Goal: Check status

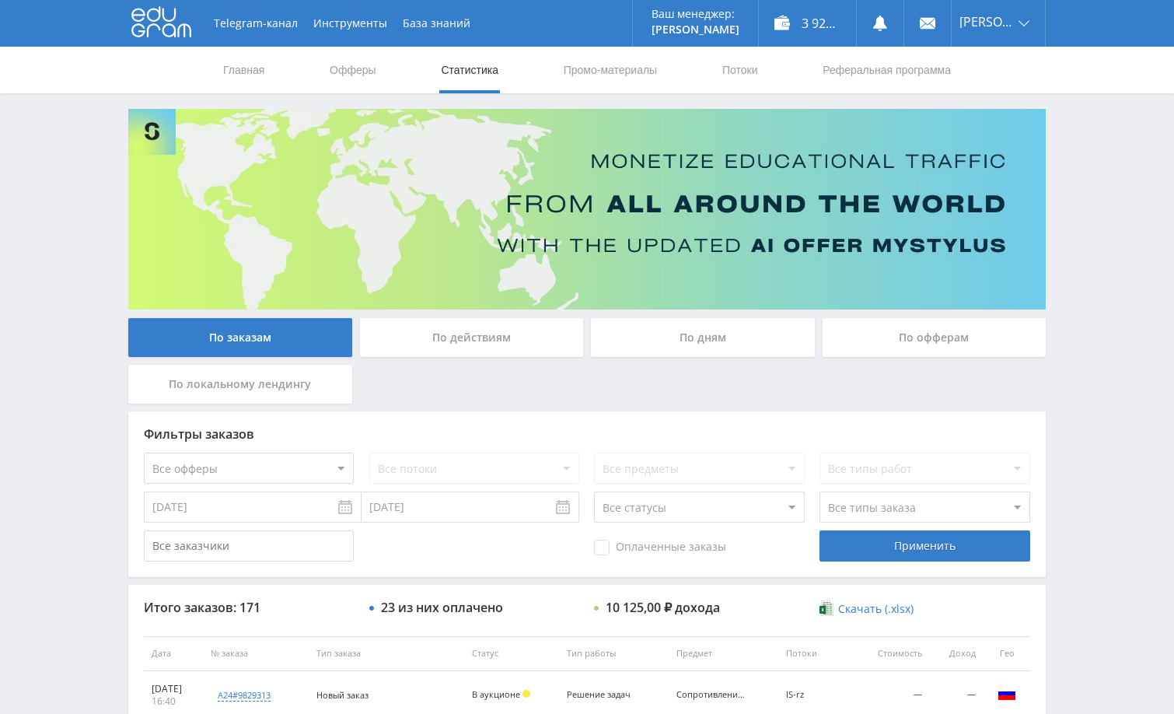
drag, startPoint x: 1079, startPoint y: 164, endPoint x: 1074, endPoint y: 198, distance: 34.6
click at [1079, 174] on div "Telegram-канал Инструменты База знаний Ваш менеджер: [PERSON_NAME] Online @edug…" at bounding box center [587, 653] width 1174 height 1306
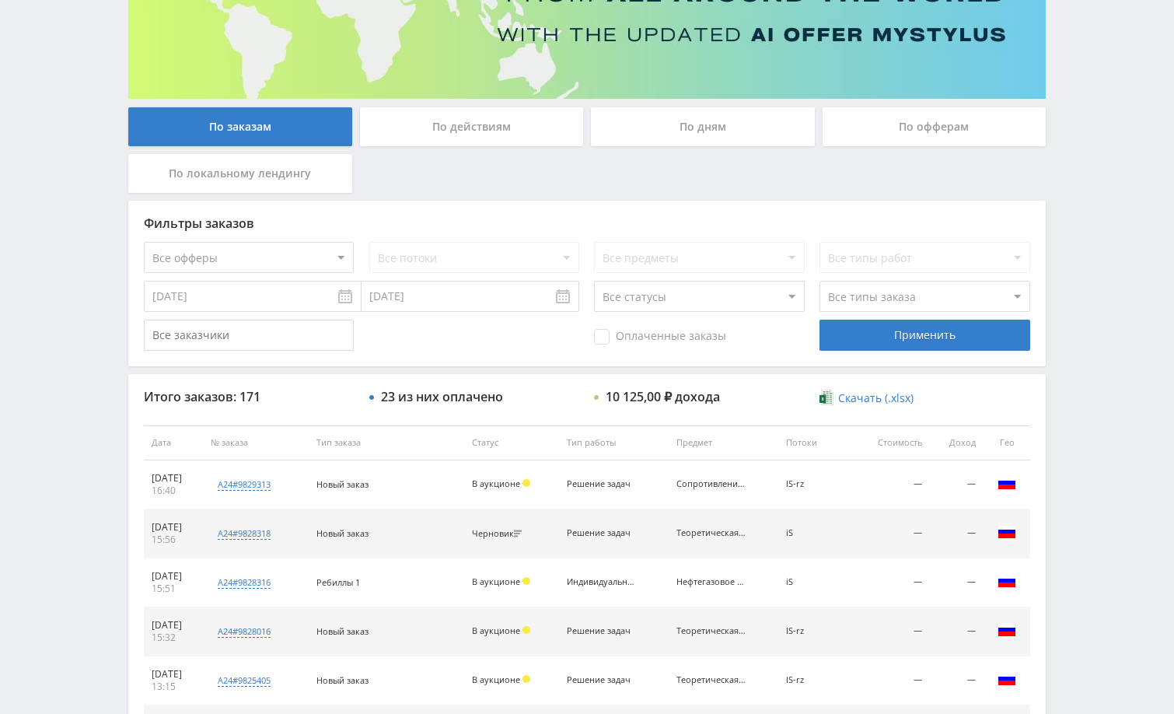
scroll to position [233, 0]
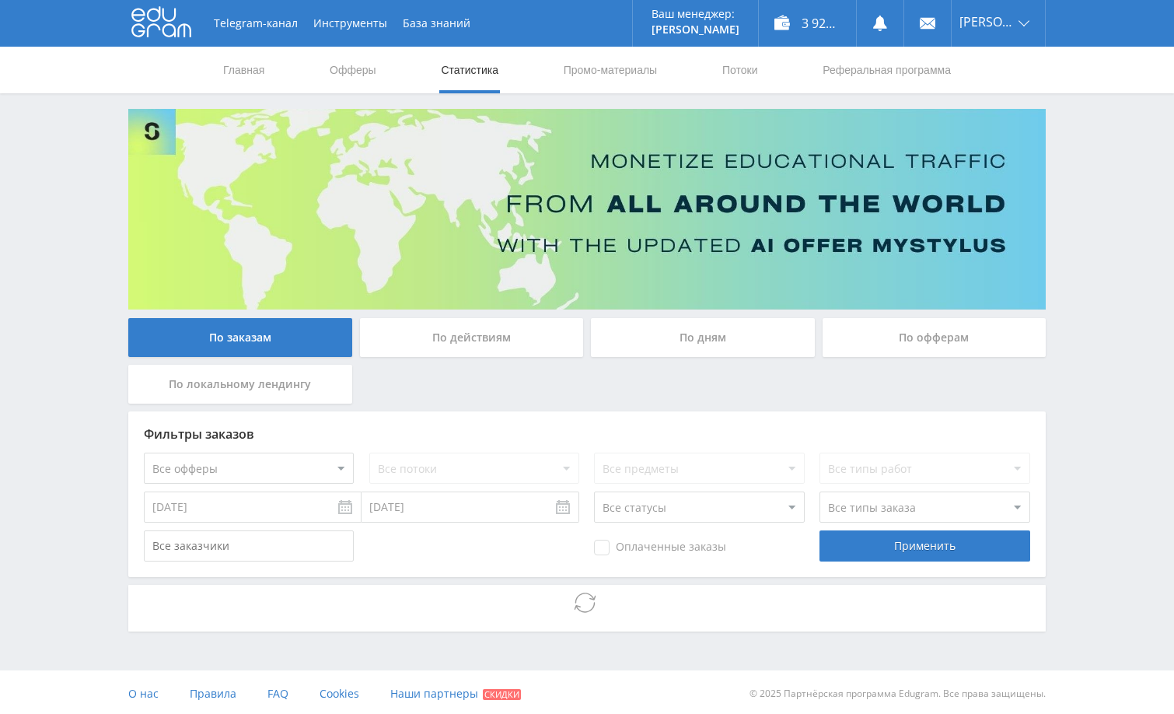
click at [1100, 201] on div "Telegram-канал Инструменты База знаний Ваш менеджер: [PERSON_NAME] Online @edug…" at bounding box center [587, 358] width 1174 height 717
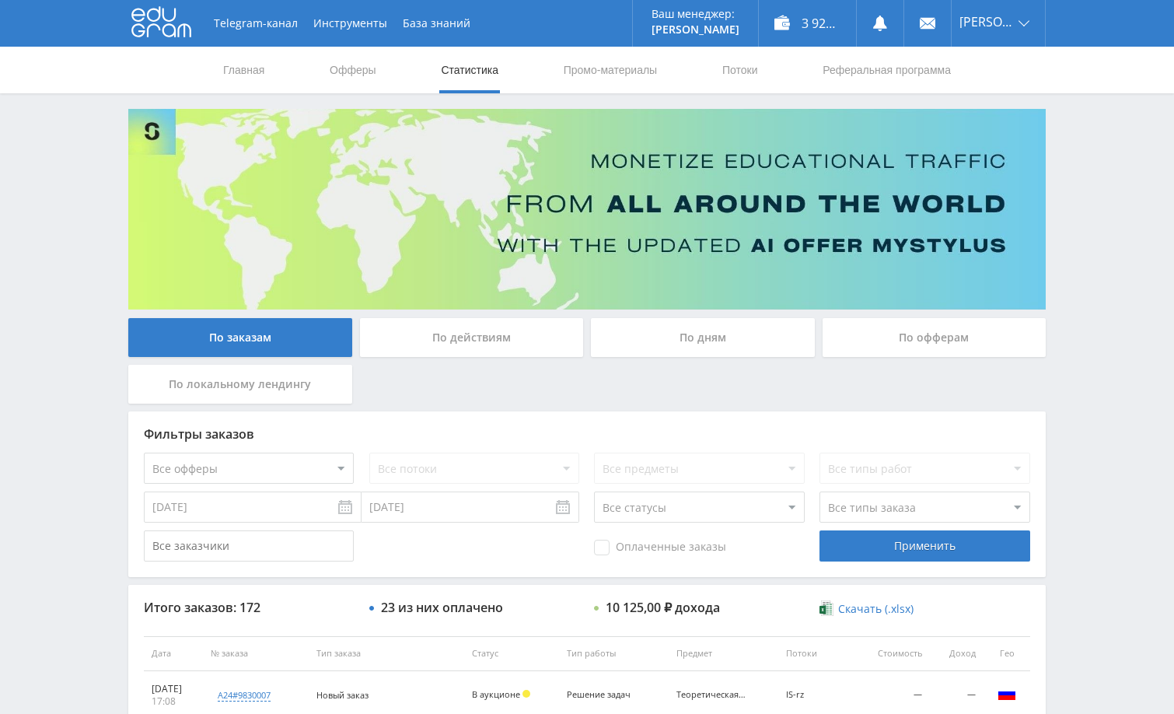
click at [1076, 158] on div "Telegram-канал Инструменты База знаний Ваш менеджер: [PERSON_NAME] Online @edug…" at bounding box center [587, 653] width 1174 height 1306
click at [1103, 191] on div "Telegram-канал Инструменты База знаний Ваш менеджер: [PERSON_NAME] Online @edug…" at bounding box center [587, 653] width 1174 height 1306
click at [1089, 200] on div "Telegram-канал Инструменты База знаний Ваш менеджер: [PERSON_NAME] Online @edug…" at bounding box center [587, 653] width 1174 height 1306
click at [1128, 327] on div "Telegram-канал Инструменты База знаний Ваш менеджер: [PERSON_NAME] Online @edug…" at bounding box center [587, 653] width 1174 height 1306
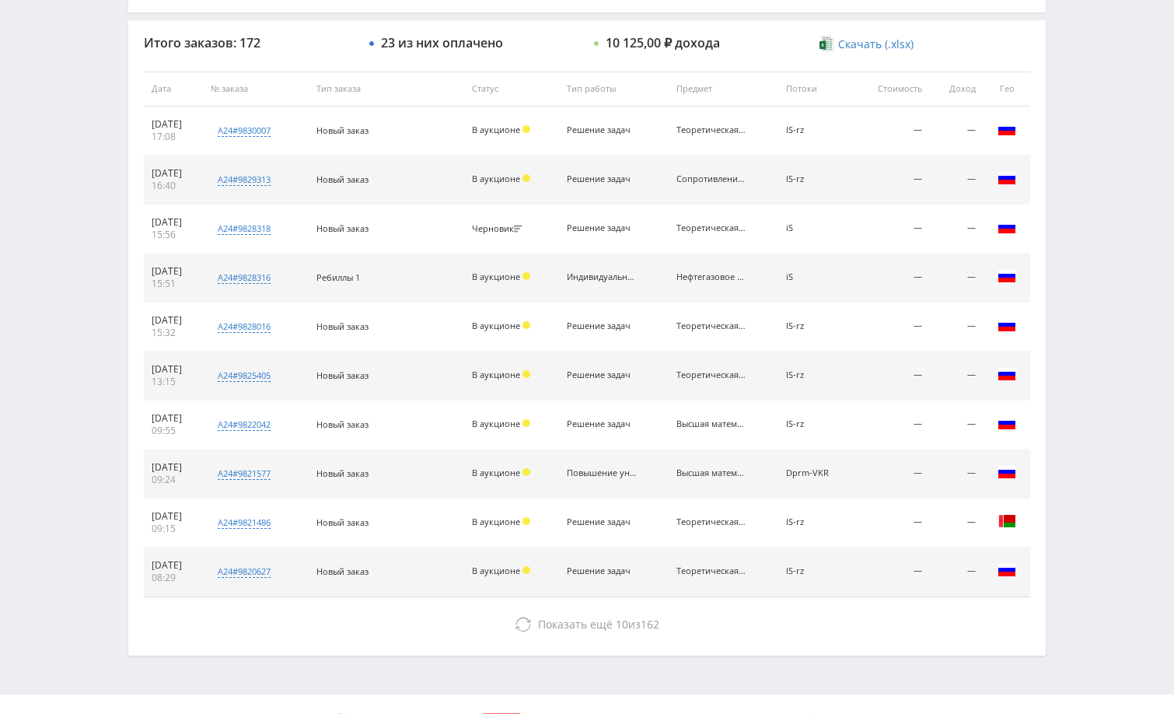
scroll to position [592, 0]
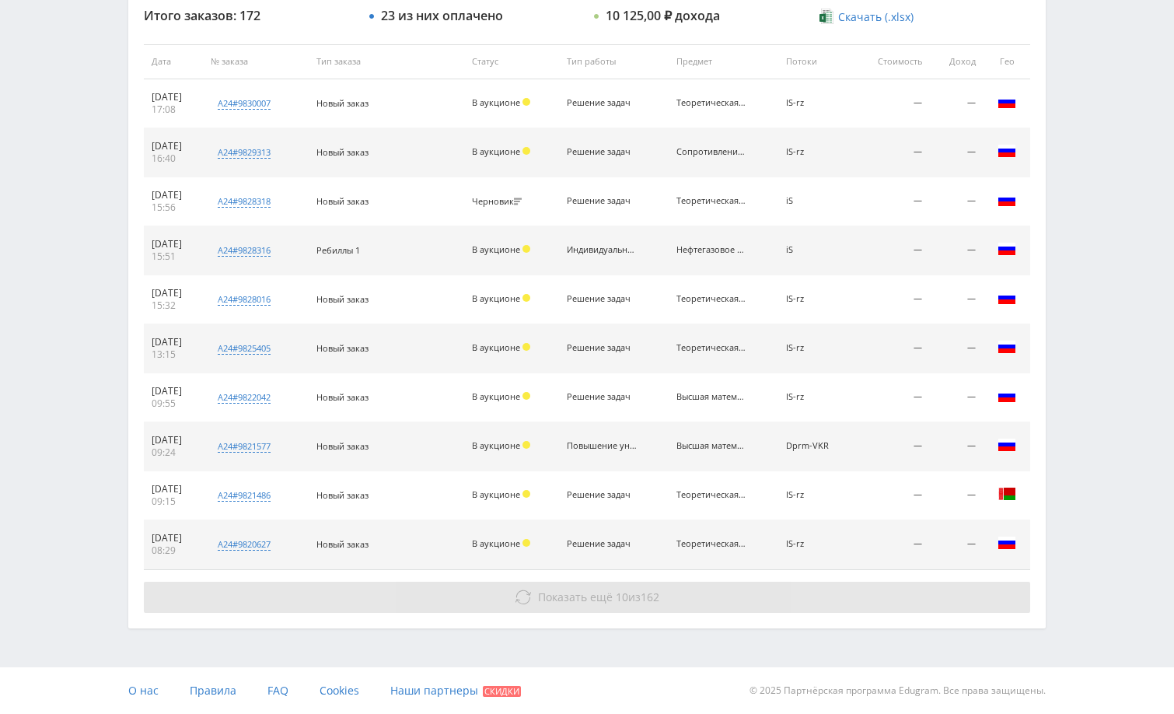
click at [864, 588] on button "Показать ещё 10 из 162" at bounding box center [587, 597] width 886 height 31
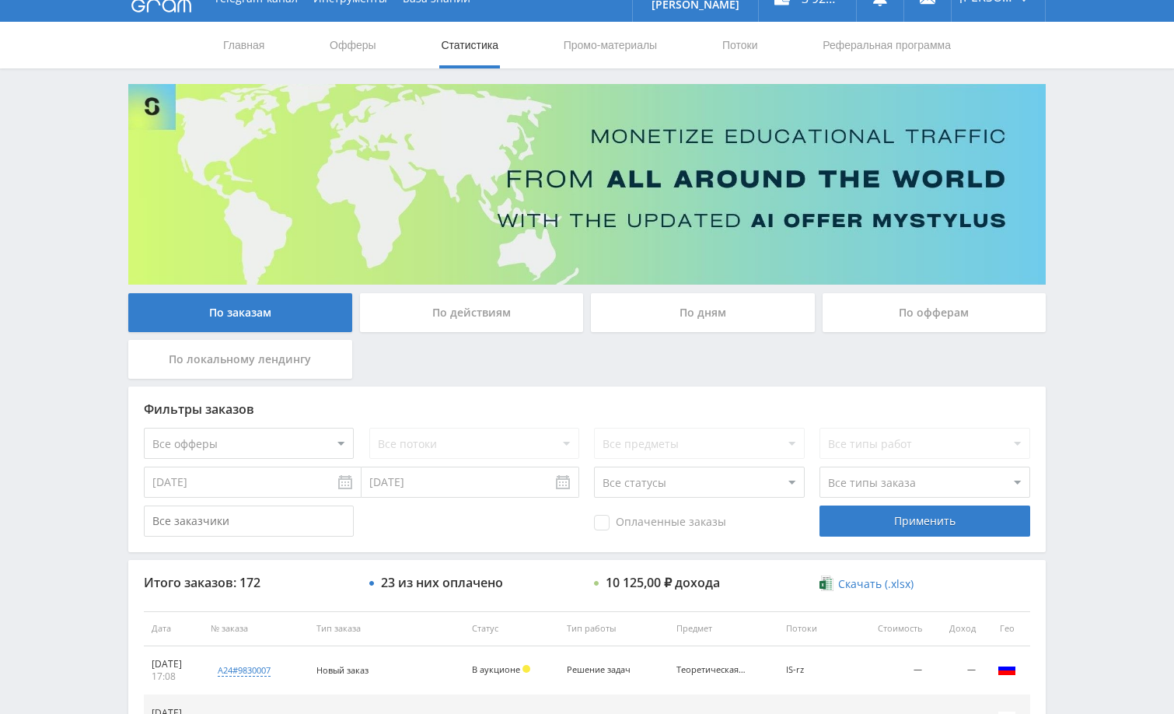
scroll to position [0, 0]
